Goal: Task Accomplishment & Management: Manage account settings

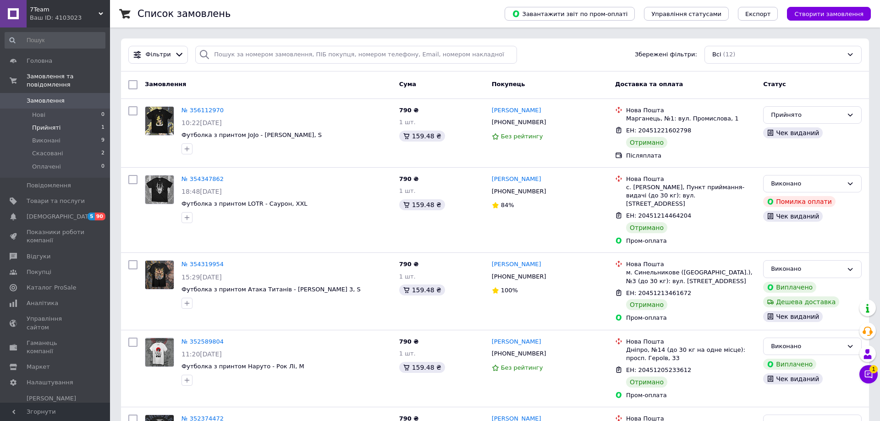
click at [57, 124] on span "Прийняті" at bounding box center [46, 128] width 28 height 8
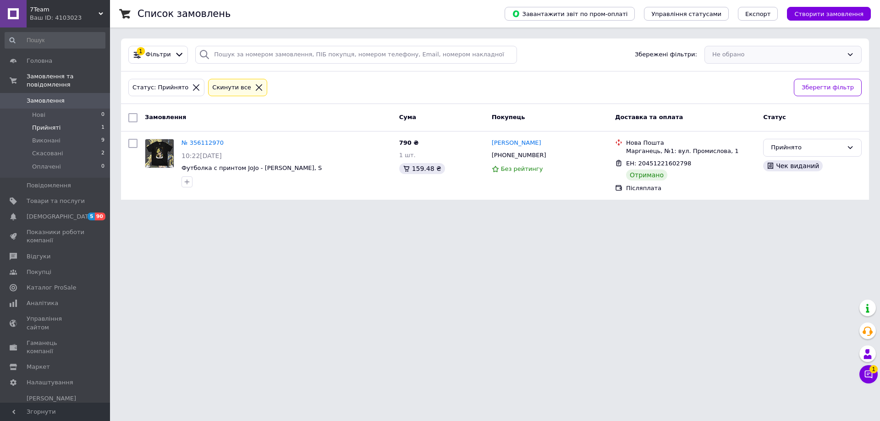
click at [851, 55] on div "Не обрано" at bounding box center [783, 55] width 157 height 18
click at [131, 145] on input "checkbox" at bounding box center [132, 143] width 9 height 9
checkbox input "true"
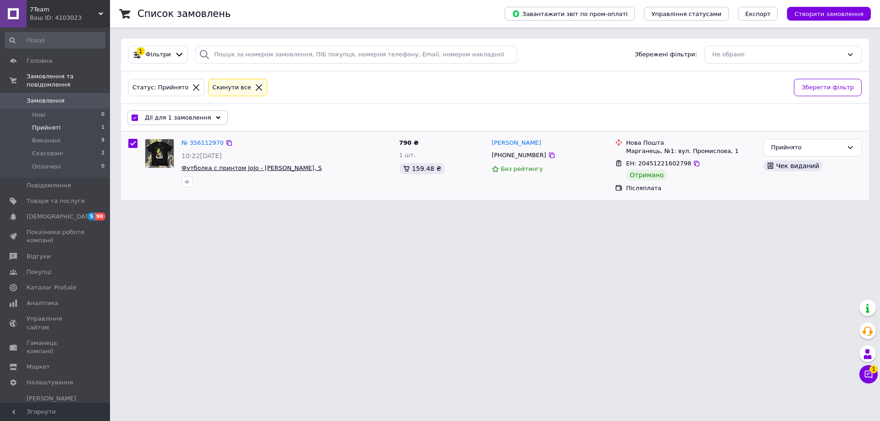
click at [217, 168] on span "Футболка с принтом JoJo - [PERSON_NAME], S" at bounding box center [252, 168] width 140 height 7
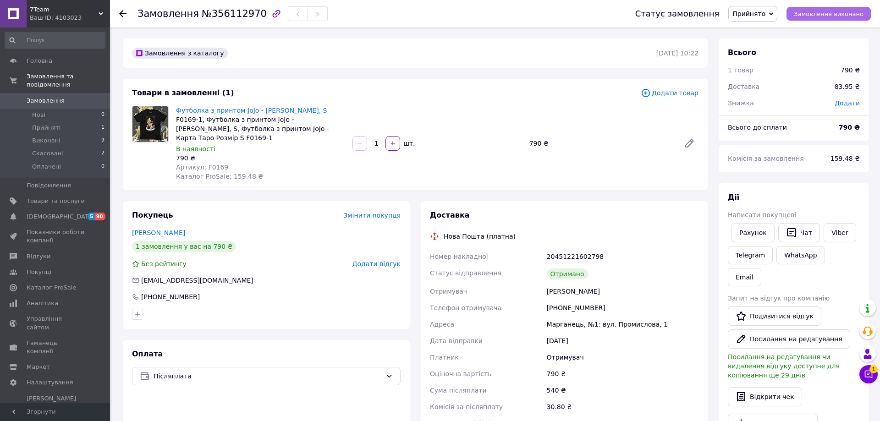
click at [850, 13] on span "Замовлення виконано" at bounding box center [829, 14] width 70 height 7
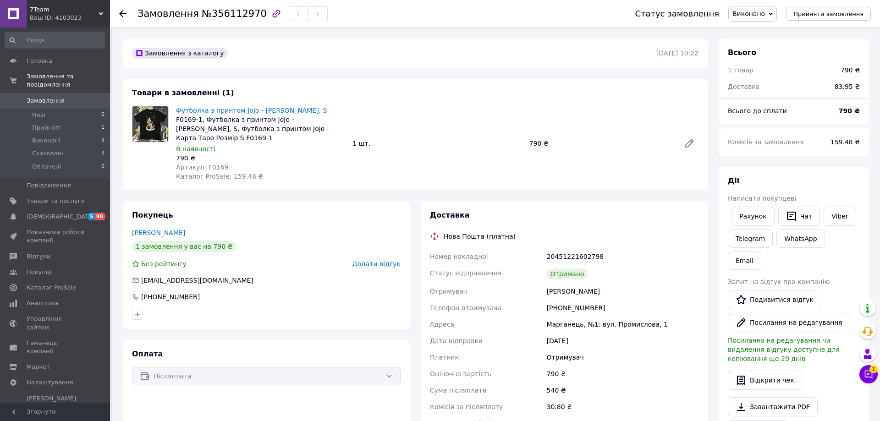
click at [773, 14] on icon at bounding box center [771, 13] width 4 height 3
click at [765, 11] on span "Виконано" at bounding box center [749, 13] width 33 height 7
click at [63, 82] on link "Замовлення та повідомлення" at bounding box center [55, 81] width 110 height 24
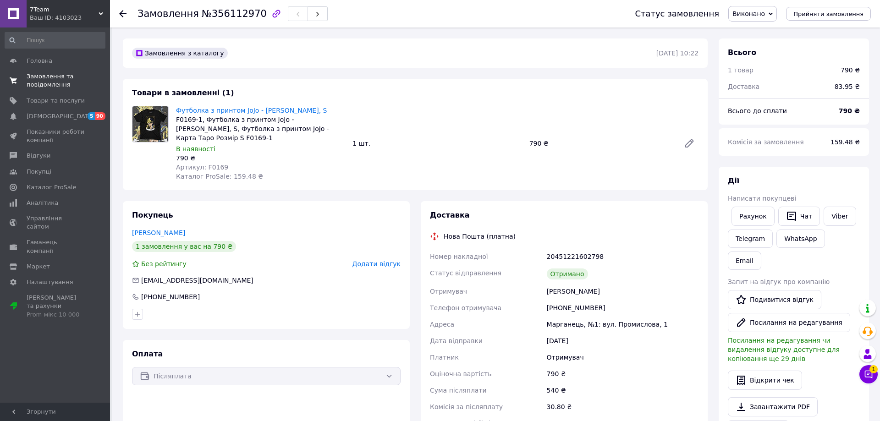
click at [47, 80] on span "Замовлення та повідомлення" at bounding box center [56, 80] width 58 height 17
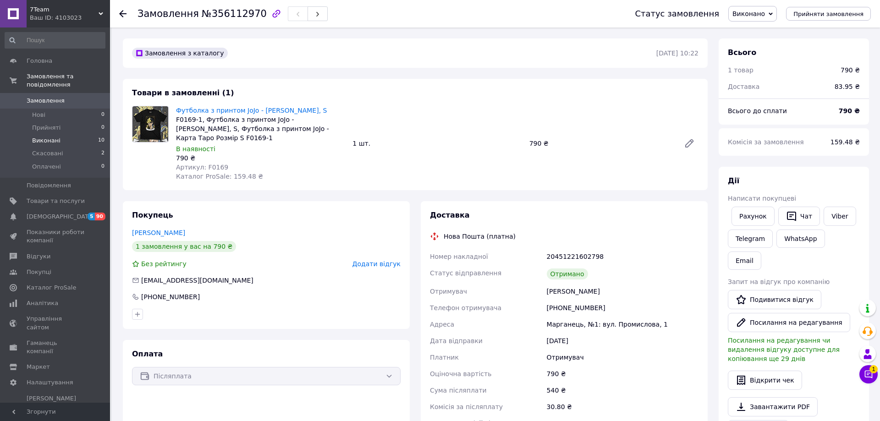
click at [52, 137] on span "Виконані" at bounding box center [46, 141] width 28 height 8
